Goal: Complete application form

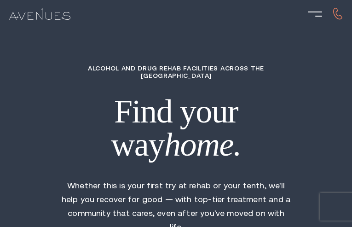
type input "zJOGdiOwgdipK"
type input "zCRdnCWZnVNNVY"
type input "YjvhhWiHxzKhvtMA"
type input "pyJKGJKHa"
type input "cGmazFlEdTLH"
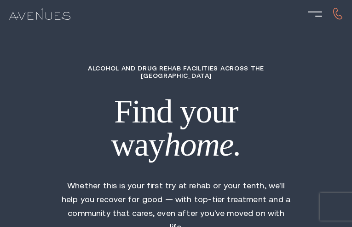
type input "5765571022"
type input "[EMAIL_ADDRESS][DOMAIN_NAME]"
type input "YDlnHpcGrjQbba"
type input "2976465308"
type input "[EMAIL_ADDRESS][DOMAIN_NAME]"
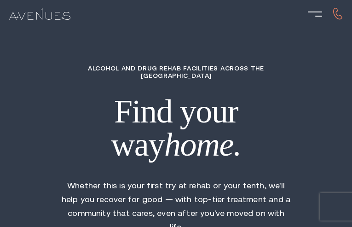
type input "glhgDrVdrdGi"
radio input "true"
